Goal: Task Accomplishment & Management: Use online tool/utility

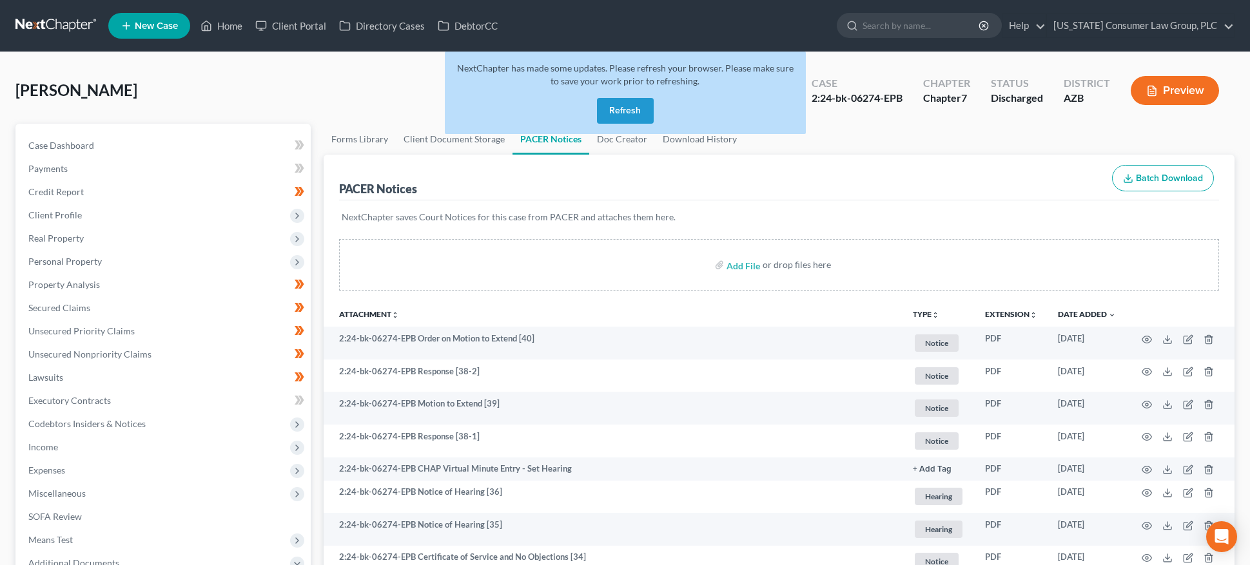
click at [624, 108] on button "Refresh" at bounding box center [625, 111] width 57 height 26
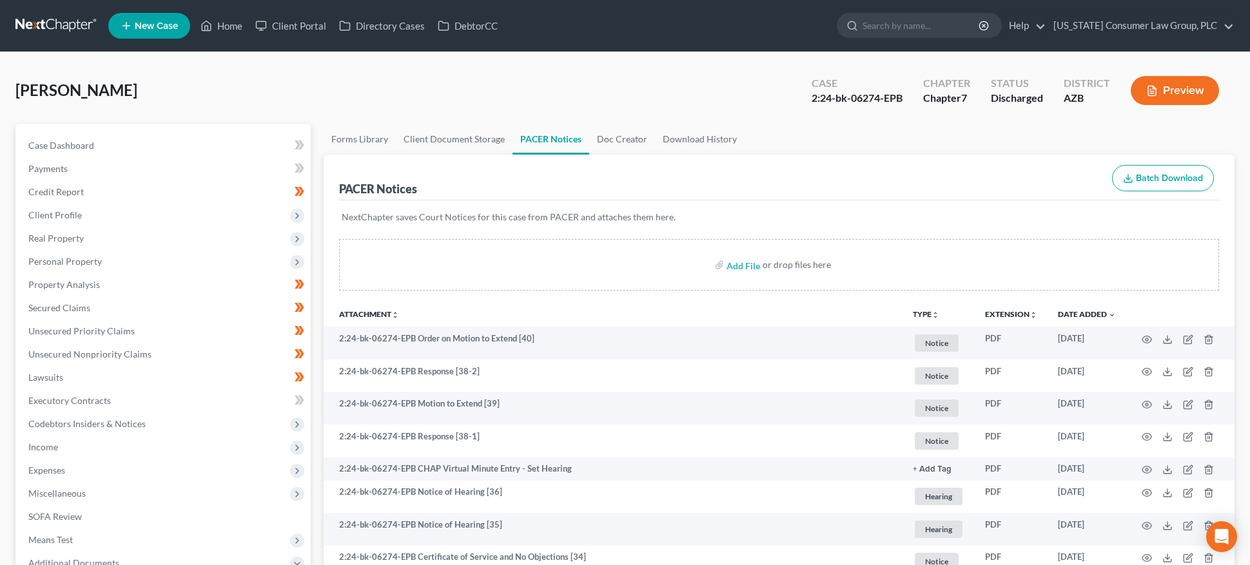
click at [61, 26] on link at bounding box center [56, 25] width 82 height 23
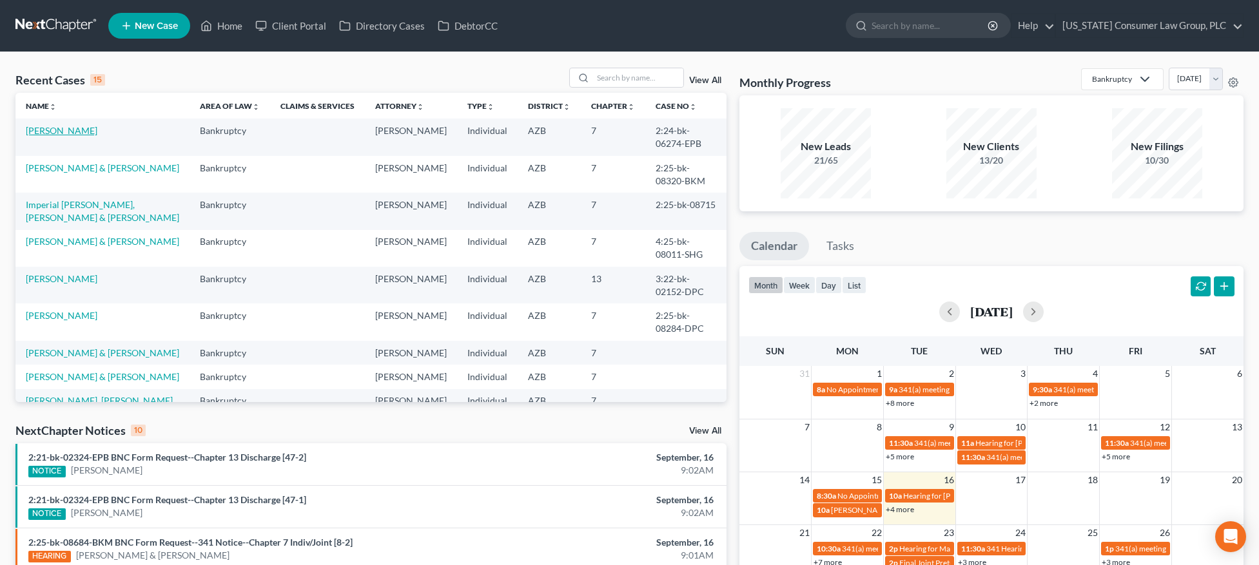
click at [78, 131] on link "[PERSON_NAME]" at bounding box center [62, 130] width 72 height 11
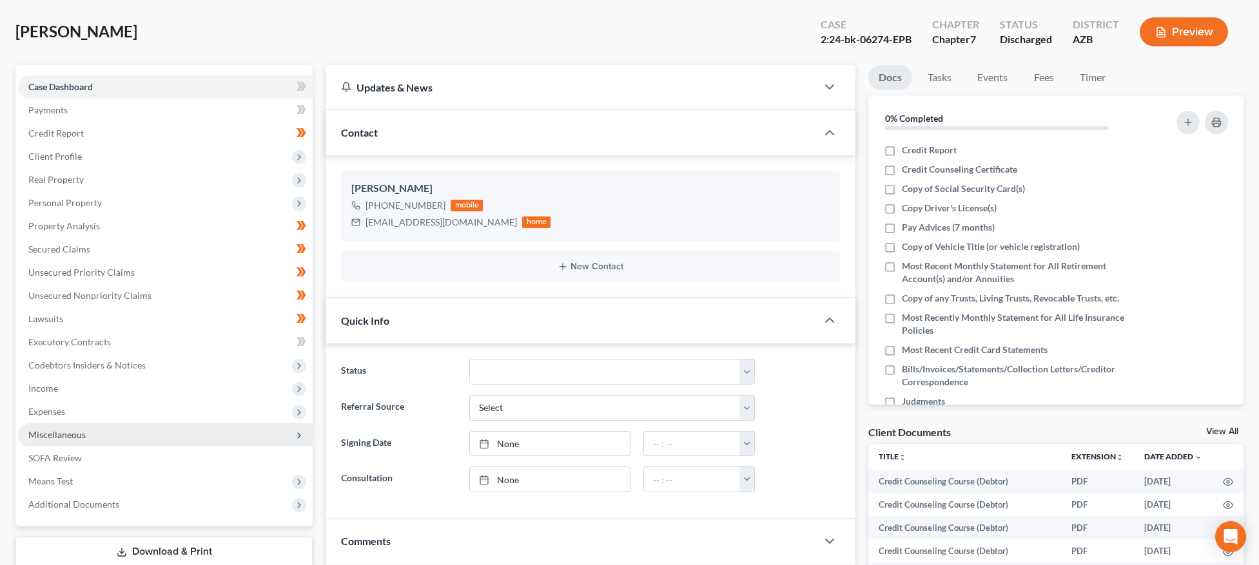
scroll to position [262, 0]
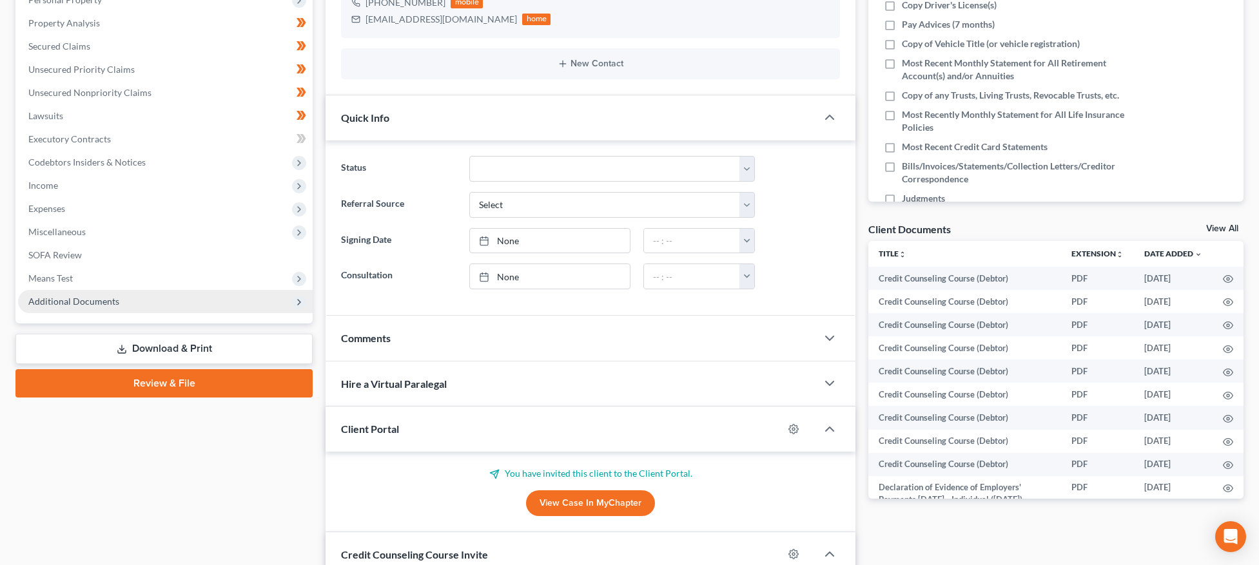
click at [94, 296] on span "Additional Documents" at bounding box center [73, 301] width 91 height 11
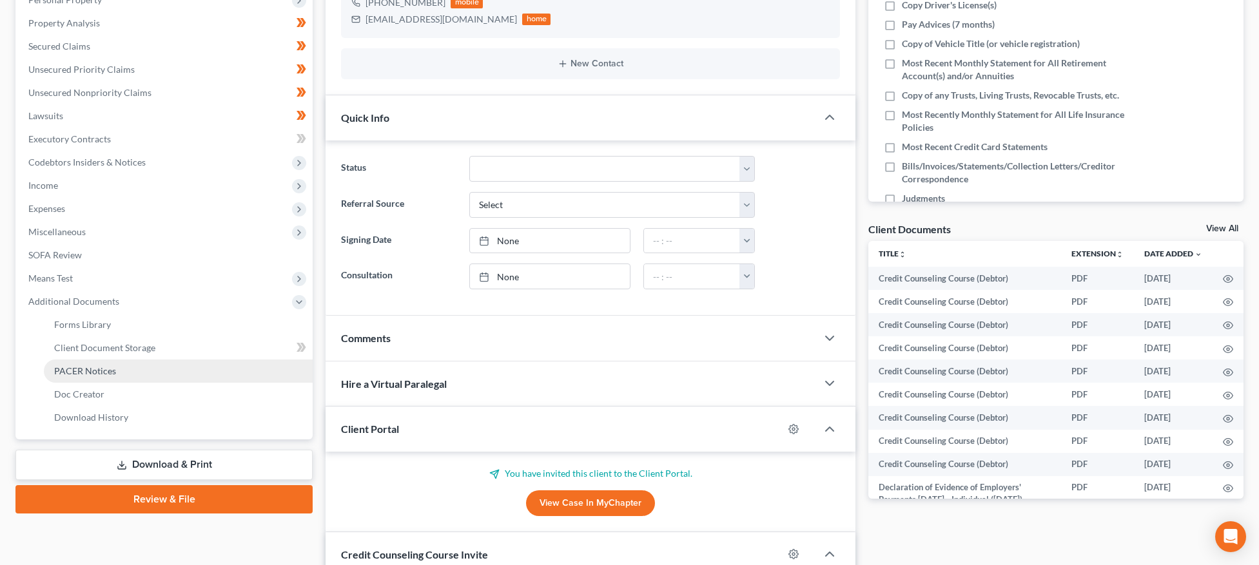
click at [92, 373] on span "PACER Notices" at bounding box center [85, 370] width 62 height 11
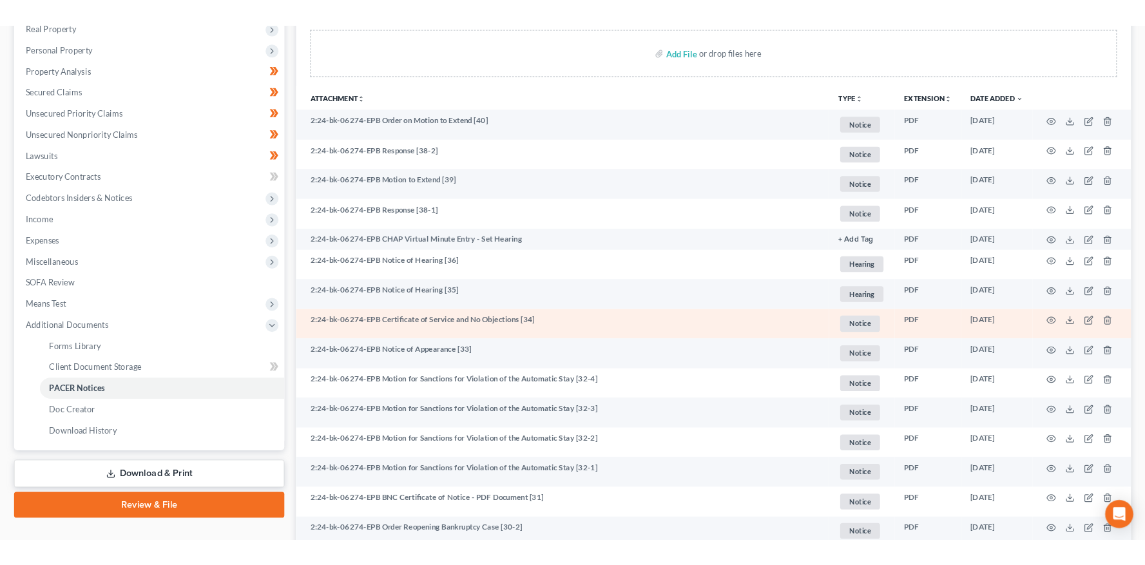
scroll to position [237, 0]
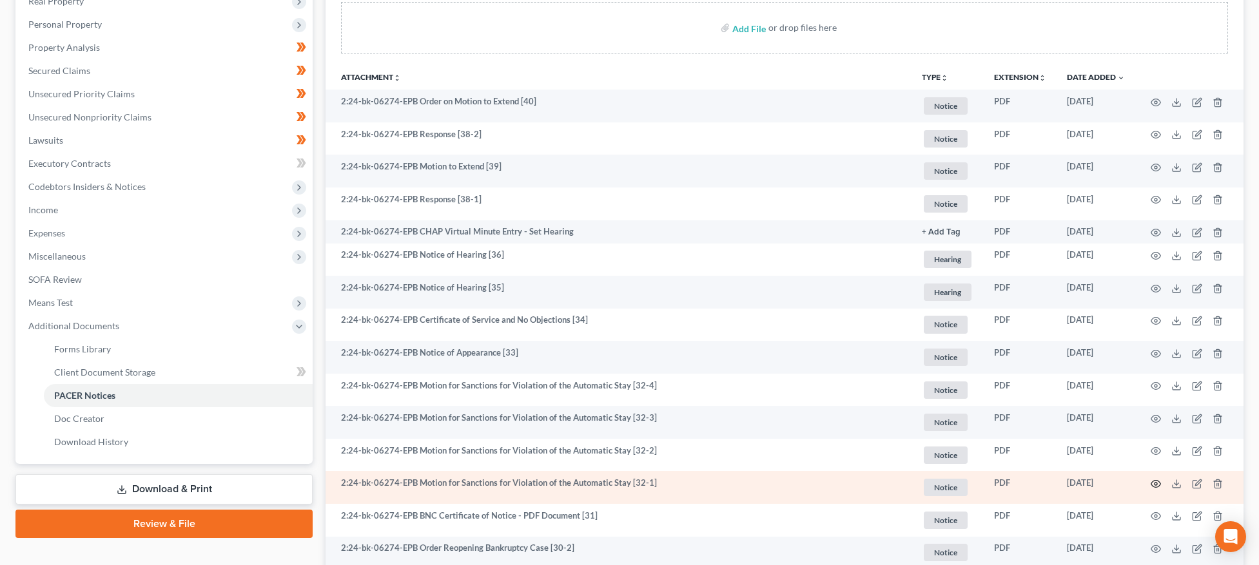
click at [1154, 483] on circle "button" at bounding box center [1155, 484] width 3 height 3
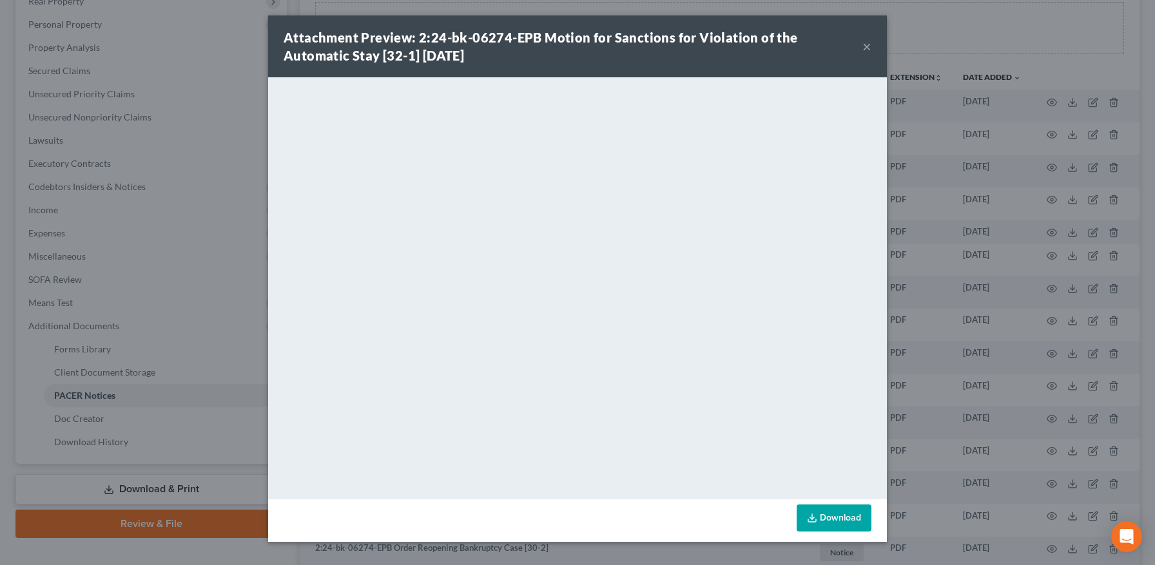
click at [866, 47] on button "×" at bounding box center [866, 46] width 9 height 15
